Goal: Task Accomplishment & Management: Manage account settings

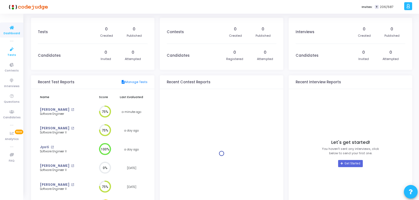
click at [10, 48] on icon at bounding box center [12, 49] width 12 height 7
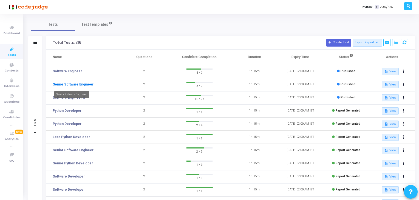
click at [80, 83] on link "Senior Software Engineer" at bounding box center [73, 84] width 41 height 5
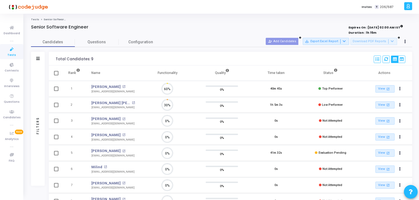
scroll to position [11, 14]
click at [11, 50] on icon at bounding box center [12, 49] width 12 height 7
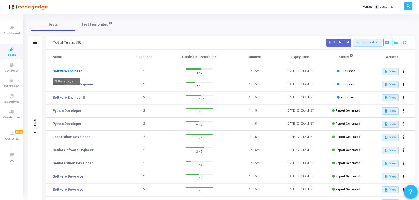
click at [66, 70] on link "Software Engineer" at bounding box center [67, 71] width 29 height 5
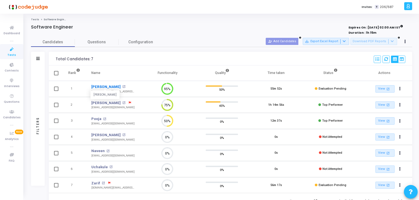
click at [104, 86] on link "[PERSON_NAME]" at bounding box center [105, 86] width 29 height 5
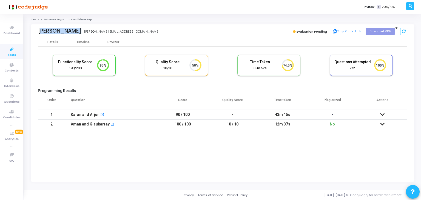
drag, startPoint x: 37, startPoint y: 29, endPoint x: 80, endPoint y: 33, distance: 42.7
click at [80, 33] on div "[PERSON_NAME] [PERSON_NAME][EMAIL_ADDRESS][DOMAIN_NAME] Evaluation Pending Copy…" at bounding box center [222, 31] width 383 height 14
copy div "[PERSON_NAME] [PERSON_NAME]"
click at [14, 51] on icon at bounding box center [12, 49] width 12 height 7
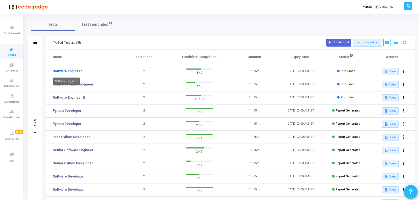
click at [68, 73] on link "Software Engineer" at bounding box center [67, 71] width 29 height 5
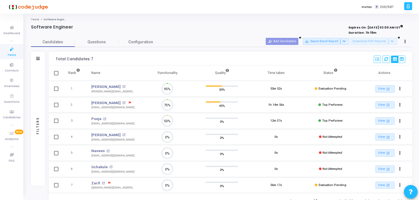
scroll to position [11, 14]
click at [15, 49] on icon at bounding box center [12, 49] width 12 height 7
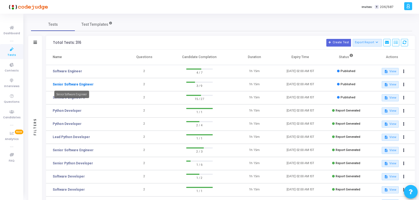
click at [72, 84] on link "Senior Software Engineer" at bounding box center [73, 84] width 41 height 5
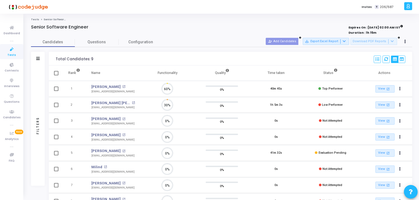
scroll to position [11, 14]
click at [21, 47] on link "Tests" at bounding box center [11, 51] width 23 height 15
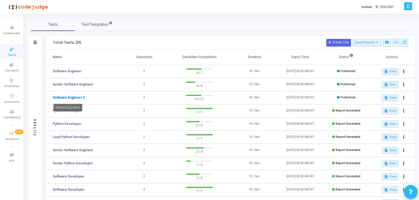
click at [64, 99] on link "Software Engineer II" at bounding box center [69, 97] width 32 height 5
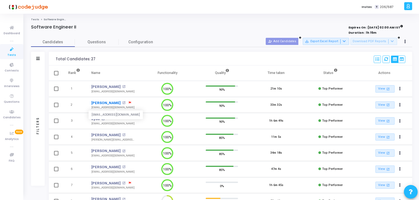
click at [105, 102] on link "[PERSON_NAME]" at bounding box center [105, 102] width 29 height 5
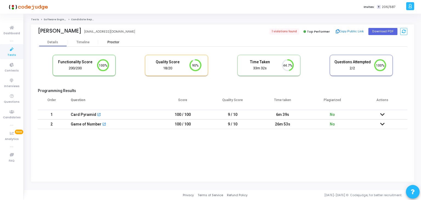
click at [113, 41] on div "Proctor" at bounding box center [113, 42] width 30 height 4
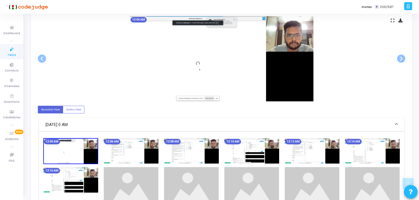
click at [273, 152] on img at bounding box center [251, 151] width 55 height 26
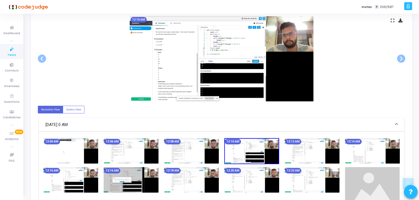
click at [327, 152] on img at bounding box center [312, 151] width 55 height 26
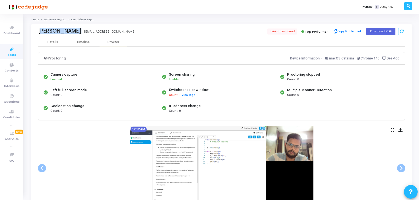
drag, startPoint x: 35, startPoint y: 31, endPoint x: 82, endPoint y: 34, distance: 47.0
click at [82, 34] on div "[PERSON_NAME] [EMAIL_ADDRESS][DOMAIN_NAME] 1 violations found Top Performer Cop…" at bounding box center [221, 31] width 381 height 14
copy div "[PERSON_NAME] [PERSON_NAME]"
click at [5, 52] on link "Tests" at bounding box center [11, 51] width 23 height 15
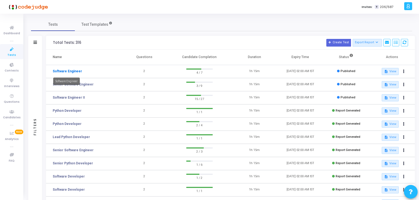
click at [70, 69] on link "Software Engineer" at bounding box center [67, 71] width 29 height 5
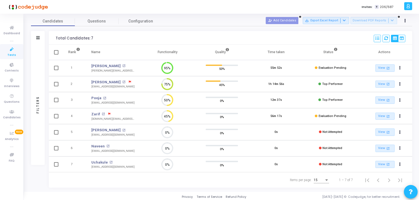
scroll to position [22, 0]
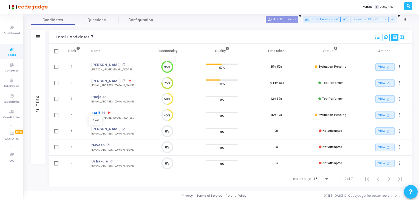
click at [92, 115] on link "Zarif" at bounding box center [95, 113] width 9 height 5
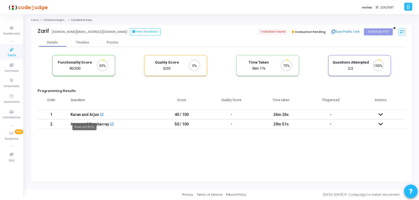
scroll to position [11, 14]
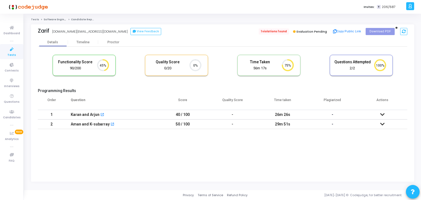
click at [269, 32] on span "1 violations found" at bounding box center [274, 32] width 30 height 6
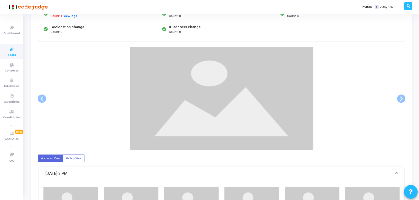
scroll to position [82, 0]
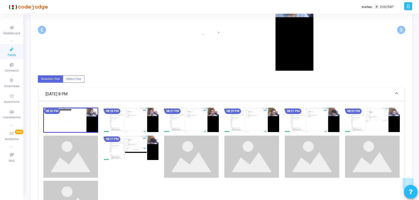
click at [252, 118] on img at bounding box center [251, 120] width 55 height 24
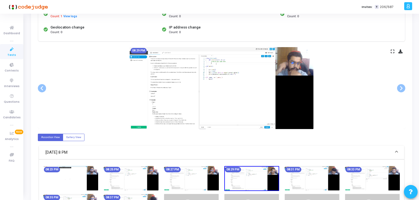
scroll to position [55, 0]
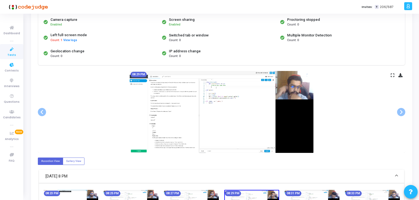
click at [5, 50] on link "Tests" at bounding box center [11, 51] width 23 height 15
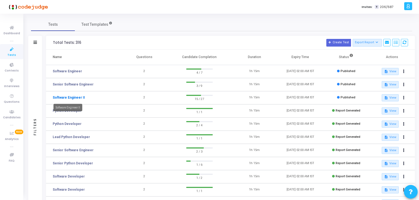
click at [68, 98] on link "Software Engineer II" at bounding box center [69, 97] width 32 height 5
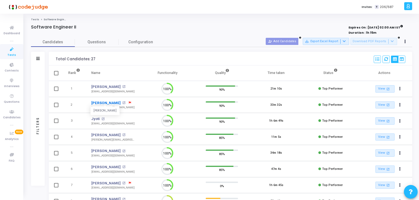
scroll to position [11, 14]
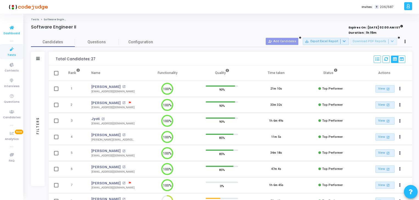
click at [0, 33] on link "Dashboard" at bounding box center [11, 29] width 23 height 15
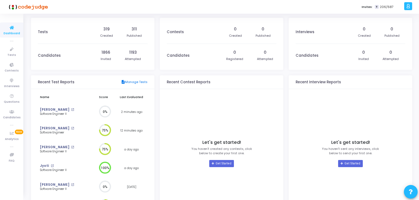
click at [128, 81] on link "description Manage Tests" at bounding box center [134, 82] width 27 height 5
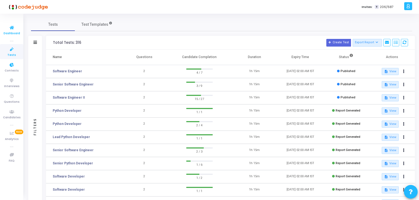
click at [10, 32] on span "Dashboard" at bounding box center [12, 33] width 16 height 5
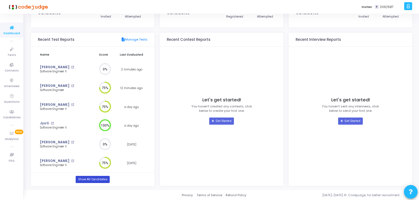
click at [104, 177] on link "Show All Candidates" at bounding box center [93, 179] width 34 height 7
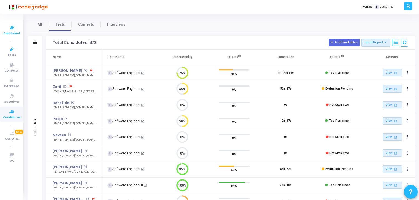
drag, startPoint x: 10, startPoint y: 44, endPoint x: 10, endPoint y: 36, distance: 8.8
click at [10, 44] on link "Tests" at bounding box center [11, 51] width 23 height 15
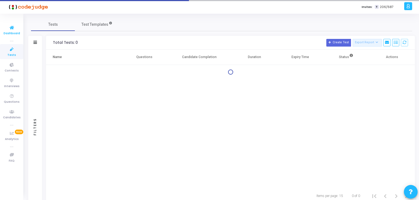
click at [10, 32] on span "Dashboard" at bounding box center [12, 33] width 16 height 5
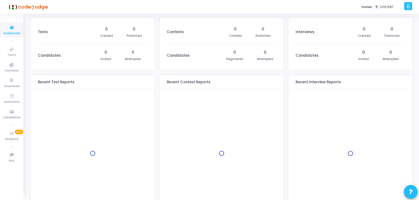
click at [407, 9] on icon at bounding box center [408, 6] width 4 height 6
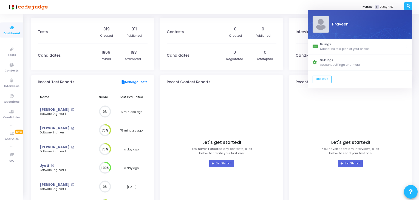
scroll to position [12, 6]
click at [336, 63] on div "Account settings and more" at bounding box center [362, 65] width 85 height 5
select select "91"
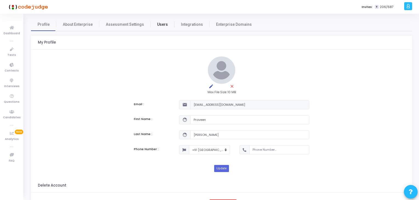
click at [157, 24] on span "Users" at bounding box center [162, 25] width 11 height 6
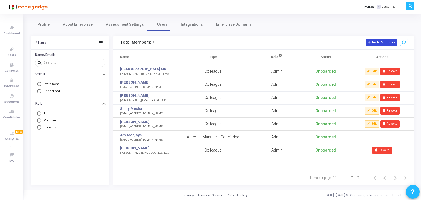
click at [378, 44] on button "Invite Members" at bounding box center [381, 42] width 31 height 7
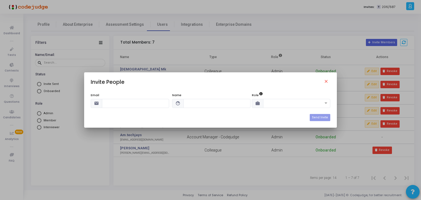
click at [165, 104] on input "text" at bounding box center [135, 103] width 67 height 9
click at [103, 104] on input "Madan" at bounding box center [135, 103] width 67 height 9
type input "Madan"
click at [195, 102] on input "text" at bounding box center [216, 103] width 67 height 9
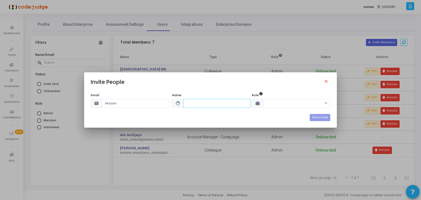
paste input "Madan"
type input "[PERSON_NAME]"
click at [122, 109] on div "Email email [PERSON_NAME] Name face [PERSON_NAME] Role work" at bounding box center [211, 103] width 240 height 21
click at [117, 105] on input "Madan" at bounding box center [135, 103] width 67 height 9
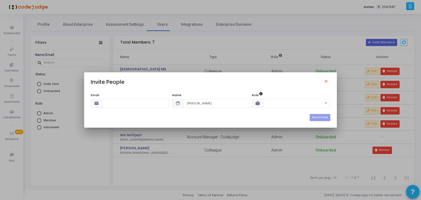
click at [128, 89] on div "Email email Name face [PERSON_NAME] Role work Send Invite" at bounding box center [210, 104] width 253 height 34
click at [159, 103] on input "text" at bounding box center [135, 103] width 67 height 9
paste input "[EMAIL_ADDRESS][DOMAIN_NAME]"
type input "[EMAIL_ADDRESS][DOMAIN_NAME]"
click at [282, 102] on input "text" at bounding box center [291, 103] width 50 height 5
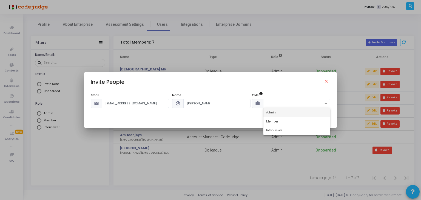
click at [285, 111] on div "Admin" at bounding box center [297, 112] width 67 height 9
click at [314, 103] on input "text" at bounding box center [291, 103] width 50 height 5
click at [316, 113] on div "Admin" at bounding box center [297, 112] width 67 height 9
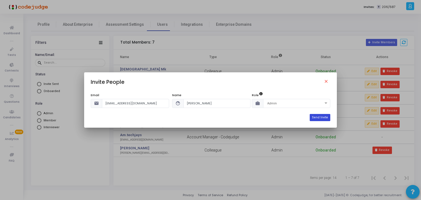
click at [317, 117] on button "Send Invite" at bounding box center [320, 117] width 21 height 7
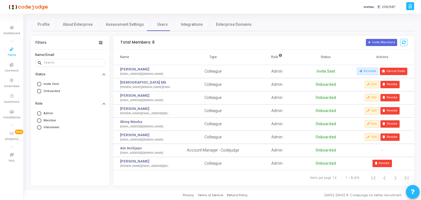
click at [12, 50] on icon at bounding box center [12, 49] width 12 height 7
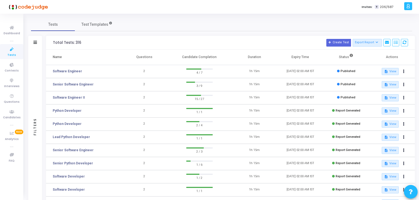
click at [70, 94] on td "Software Engineer II" at bounding box center [83, 97] width 75 height 13
click at [72, 98] on link "Software Engineer II" at bounding box center [69, 97] width 32 height 5
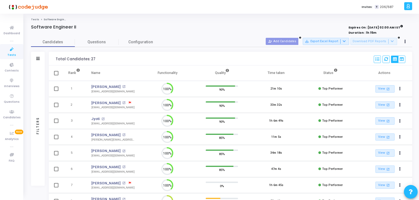
scroll to position [11, 14]
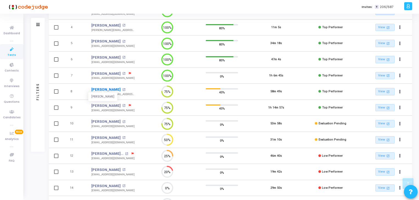
drag, startPoint x: 89, startPoint y: 87, endPoint x: 123, endPoint y: 90, distance: 33.9
click at [123, 90] on td "[PERSON_NAME] [PERSON_NAME] open_in_new [DOMAIN_NAME][EMAIL_ADDRESS][DOMAIN_NAM…" at bounding box center [113, 92] width 55 height 16
copy link "[PERSON_NAME]"
drag, startPoint x: 90, startPoint y: 138, endPoint x: 116, endPoint y: 137, distance: 26.3
click at [116, 137] on td "[PERSON_NAME] open_in_new [EMAIL_ADDRESS][DOMAIN_NAME]" at bounding box center [113, 140] width 55 height 16
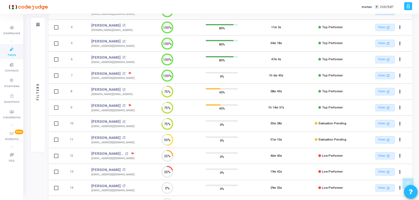
copy div "[PERSON_NAME] [PERSON_NAME] open_in_new"
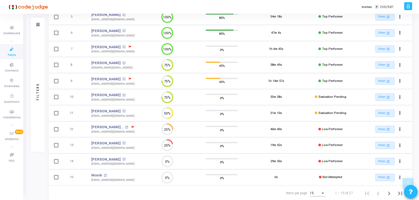
scroll to position [137, 0]
drag, startPoint x: 91, startPoint y: 126, endPoint x: 116, endPoint y: 127, distance: 25.2
click at [116, 127] on td "[PERSON_NAME] K open_in_new [EMAIL_ADDRESS][DOMAIN_NAME] [EMAIL_ADDRESS][DOMAIN…" at bounding box center [113, 129] width 55 height 16
copy div "[PERSON_NAME] K open_in_new"
click at [86, 78] on td "[PERSON_NAME] open_in_new [EMAIL_ADDRESS][DOMAIN_NAME]" at bounding box center [113, 80] width 55 height 16
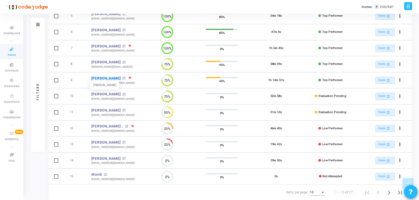
drag, startPoint x: 90, startPoint y: 77, endPoint x: 113, endPoint y: 79, distance: 23.1
click at [113, 79] on td "[PERSON_NAME] [PERSON_NAME] open_in_new [EMAIL_ADDRESS][DOMAIN_NAME]" at bounding box center [113, 80] width 55 height 16
copy link "[PERSON_NAME]"
click at [83, 79] on td "9" at bounding box center [74, 80] width 23 height 16
drag, startPoint x: 84, startPoint y: 81, endPoint x: 109, endPoint y: 85, distance: 24.4
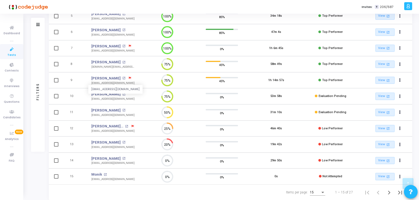
click at [115, 84] on tr "9 [PERSON_NAME] open_in_new [EMAIL_ADDRESS][DOMAIN_NAME] [EMAIL_ADDRESS][DOMAIN…" at bounding box center [230, 80] width 363 height 16
click at [85, 86] on td "9" at bounding box center [74, 80] width 23 height 16
click at [91, 84] on td "[PERSON_NAME] open_in_new [EMAIL_ADDRESS][DOMAIN_NAME]" at bounding box center [113, 80] width 55 height 16
drag, startPoint x: 89, startPoint y: 83, endPoint x: 120, endPoint y: 85, distance: 30.7
click at [120, 85] on td "[PERSON_NAME] open_in_new [EMAIL_ADDRESS][DOMAIN_NAME]" at bounding box center [113, 80] width 55 height 16
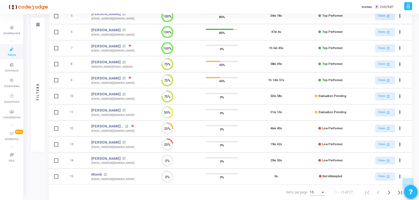
copy div "[EMAIL_ADDRESS][DOMAIN_NAME]"
click at [33, 164] on div "Filters Filters Candidate Name/Email search Candidate Status Invite Sent Read I…" at bounding box center [221, 57] width 381 height 285
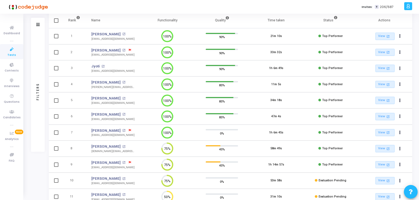
scroll to position [55, 0]
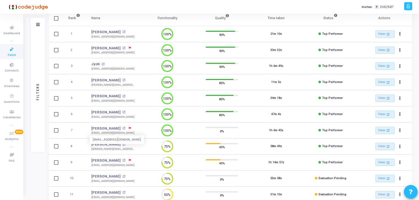
drag, startPoint x: 90, startPoint y: 132, endPoint x: 129, endPoint y: 132, distance: 39.5
click at [129, 132] on td "[PERSON_NAME] open_in_new [EMAIL_ADDRESS][DOMAIN_NAME] [EMAIL_ADDRESS][DOMAIN_N…" at bounding box center [113, 131] width 55 height 16
copy div "[EMAIL_ADDRESS][DOMAIN_NAME]"
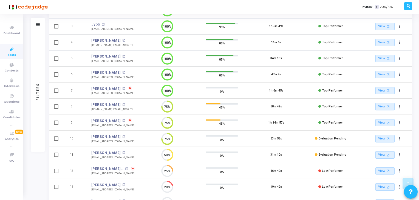
scroll to position [0, 0]
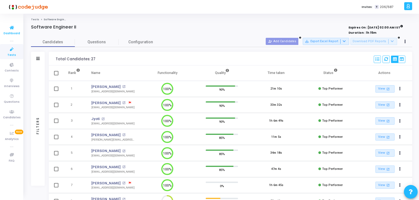
click at [7, 29] on icon at bounding box center [12, 27] width 12 height 7
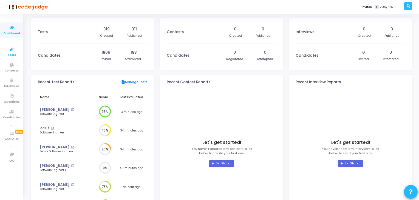
click at [13, 51] on icon at bounding box center [12, 49] width 12 height 7
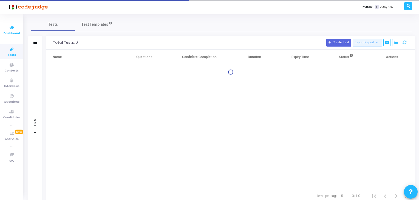
click at [9, 27] on icon at bounding box center [12, 27] width 12 height 7
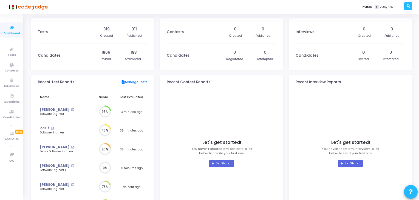
scroll to position [12, 6]
click at [8, 51] on icon at bounding box center [12, 49] width 12 height 7
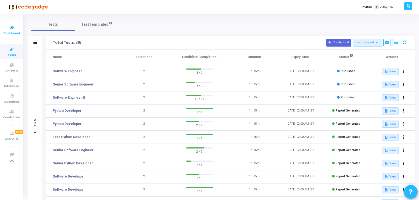
click at [15, 33] on span "Dashboard" at bounding box center [12, 33] width 16 height 5
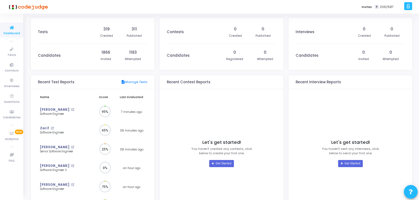
scroll to position [12, 6]
drag, startPoint x: 16, startPoint y: 52, endPoint x: 16, endPoint y: 47, distance: 4.4
click at [16, 52] on icon at bounding box center [12, 49] width 12 height 7
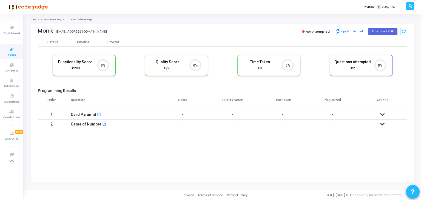
scroll to position [11, 14]
